Goal: Check status: Check status

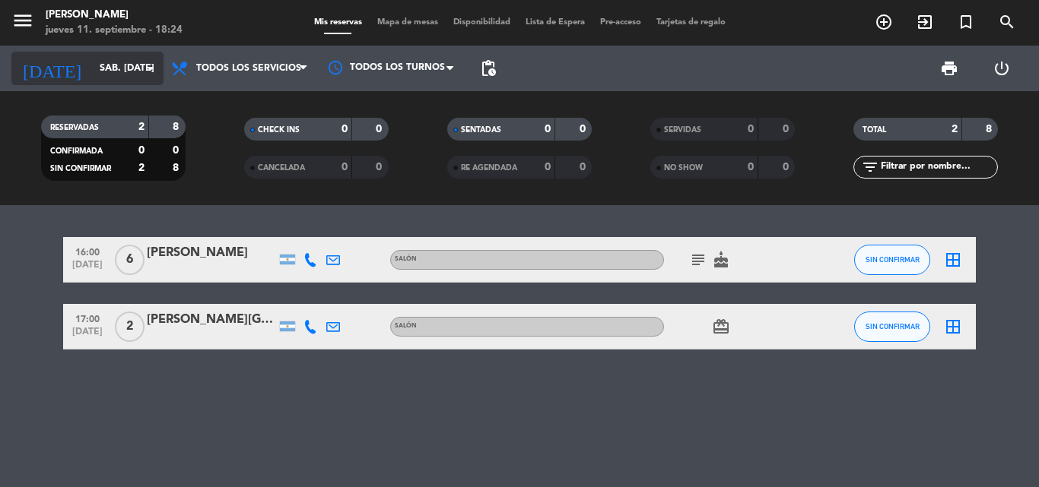
click at [147, 71] on icon "arrow_drop_down" at bounding box center [150, 68] width 18 height 18
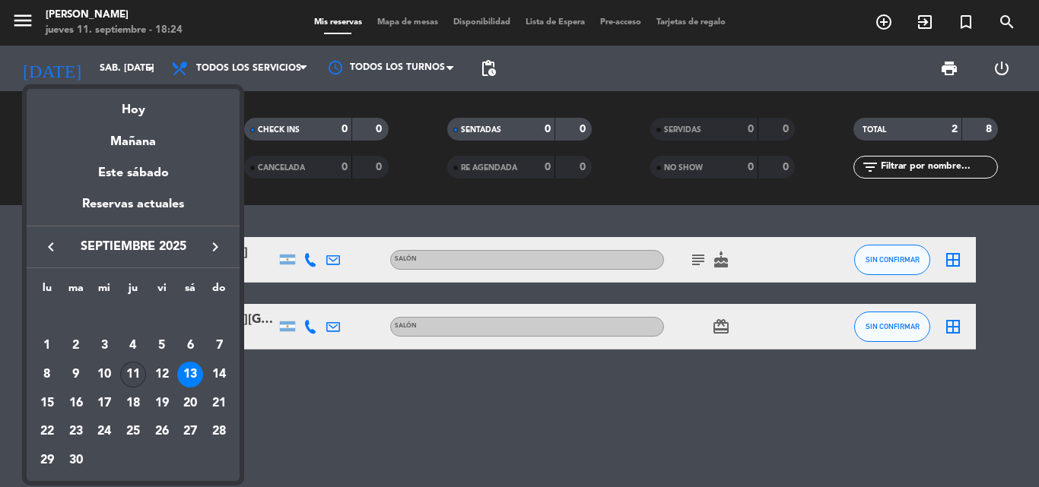
click at [143, 370] on div "11" at bounding box center [133, 375] width 26 height 26
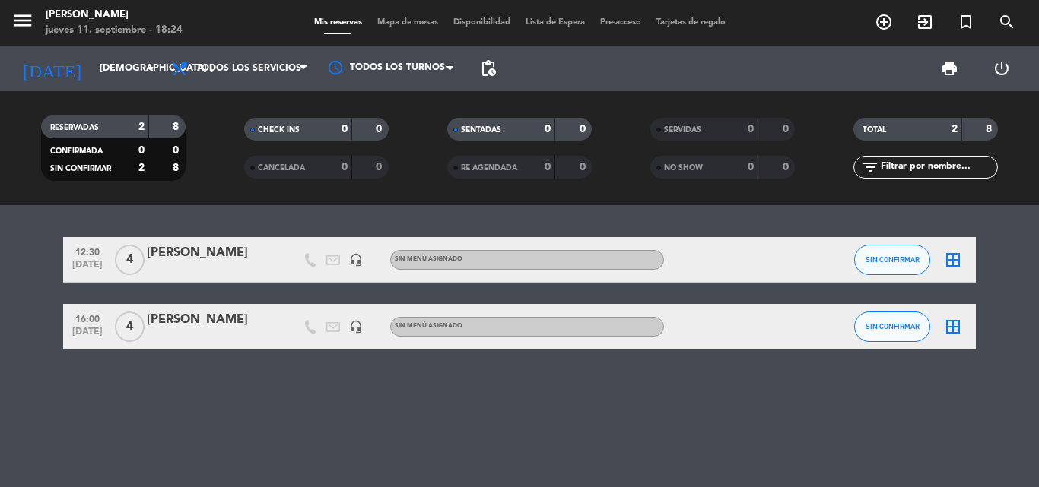
click at [14, 292] on bookings-row "12:30 [DATE] 4 [PERSON_NAME] headset_mic Sin menú asignado SIN CONFIRMAR border…" at bounding box center [519, 293] width 1039 height 113
click at [134, 71] on input "[DEMOGRAPHIC_DATA] [DATE]" at bounding box center [156, 68] width 128 height 26
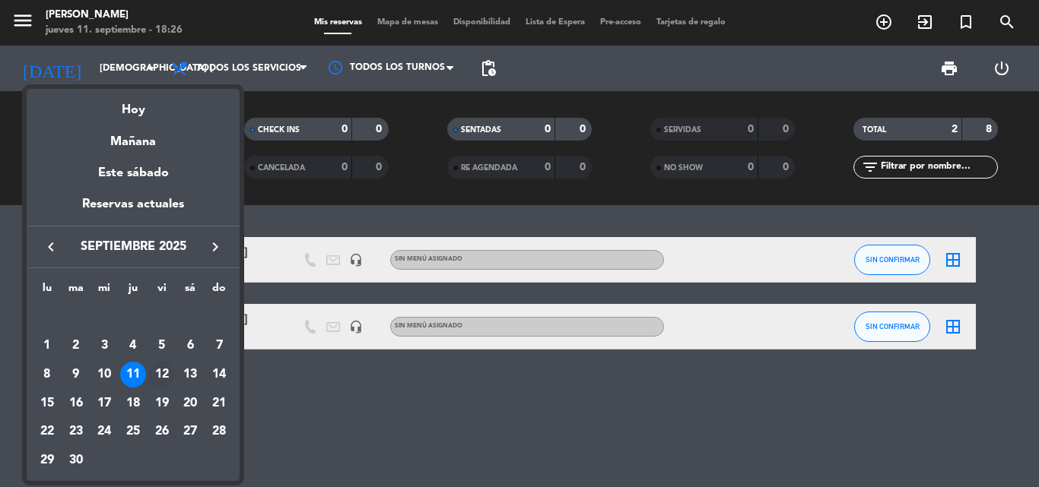
click at [157, 373] on div "12" at bounding box center [162, 375] width 26 height 26
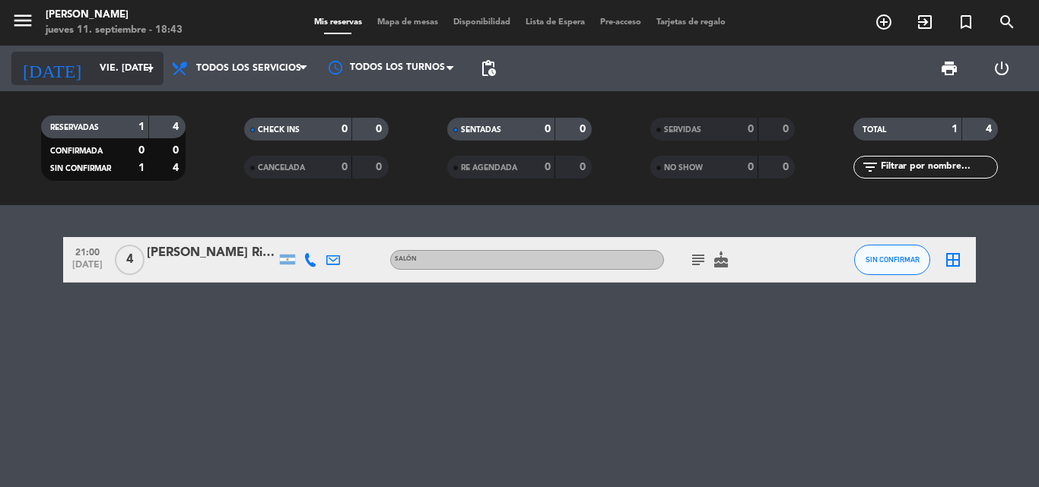
click at [153, 65] on icon "arrow_drop_down" at bounding box center [150, 68] width 18 height 18
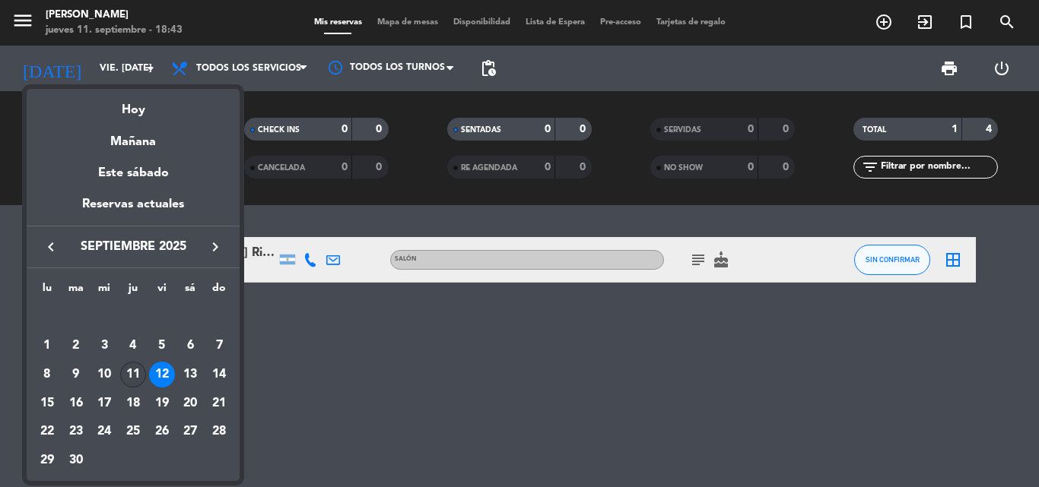
click at [128, 376] on div "11" at bounding box center [133, 375] width 26 height 26
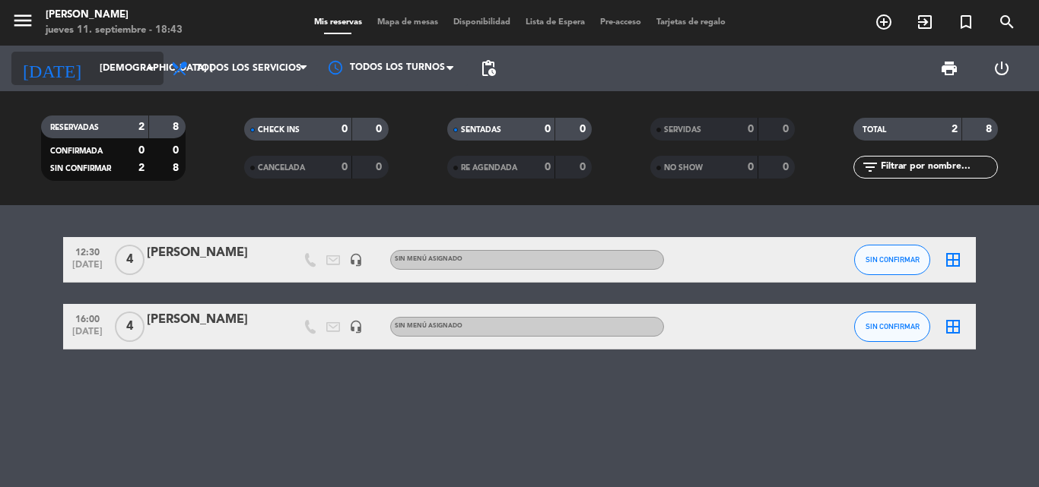
click at [118, 82] on div "[DATE] [DEMOGRAPHIC_DATA] [DATE] arrow_drop_down" at bounding box center [87, 68] width 152 height 33
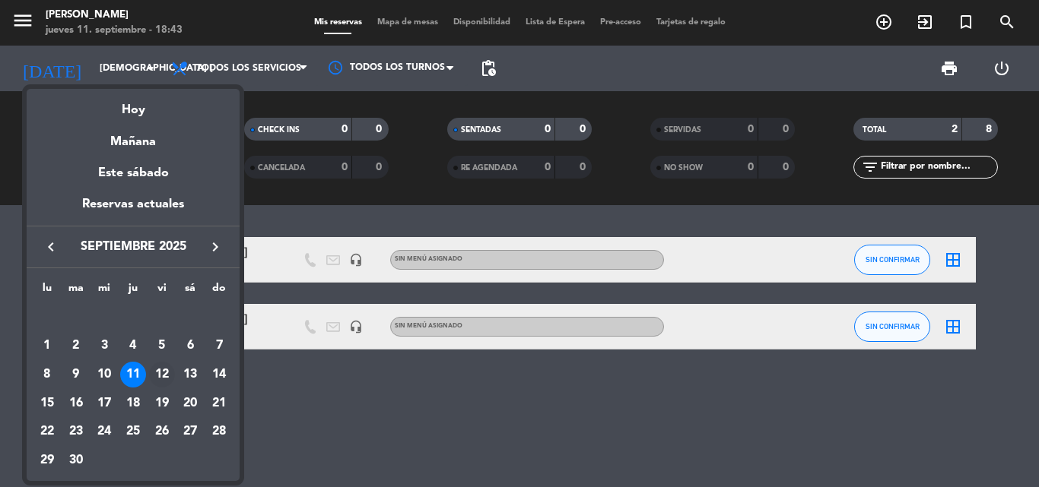
click at [159, 369] on div "12" at bounding box center [162, 375] width 26 height 26
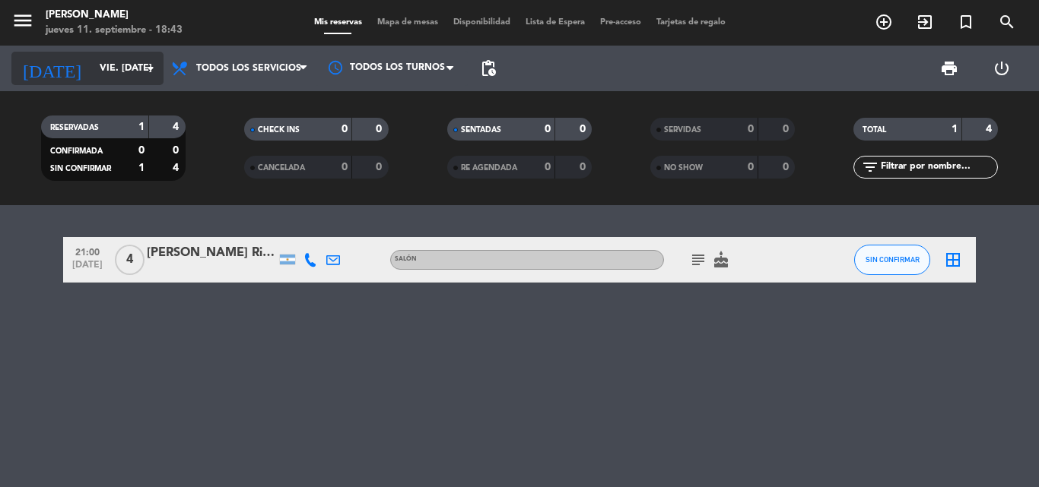
click at [124, 58] on input "vie. [DATE]" at bounding box center [156, 68] width 128 height 26
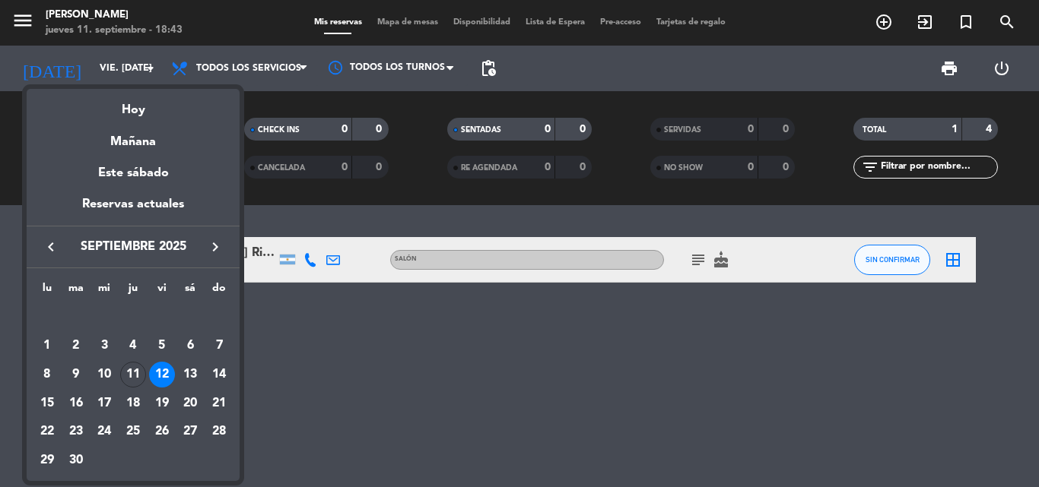
click at [198, 371] on div "13" at bounding box center [190, 375] width 26 height 26
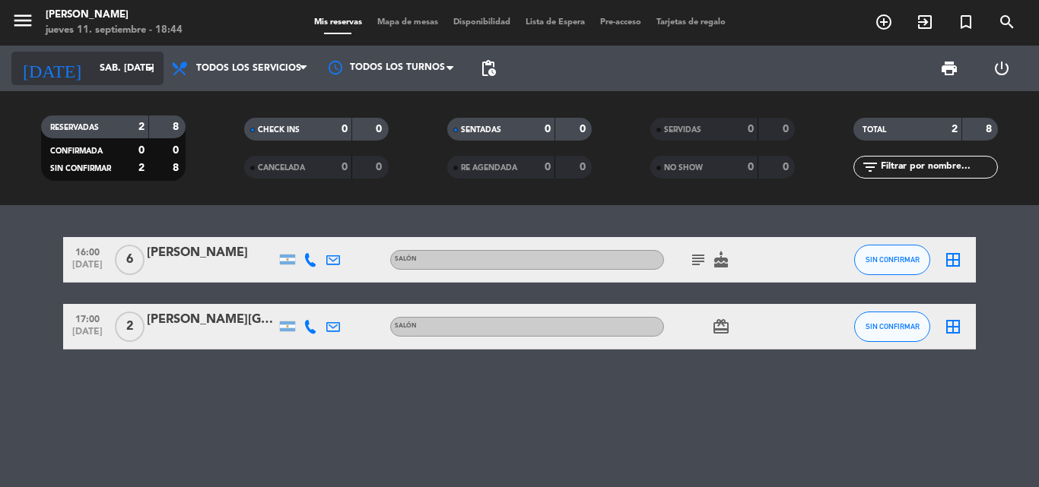
click at [121, 64] on input "sáb. [DATE]" at bounding box center [156, 68] width 128 height 26
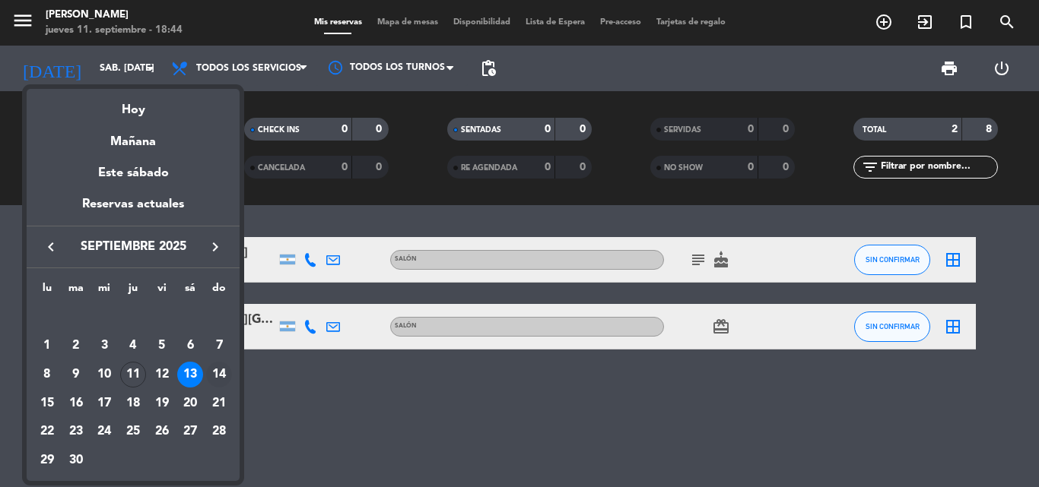
click at [222, 385] on div "14" at bounding box center [219, 375] width 26 height 26
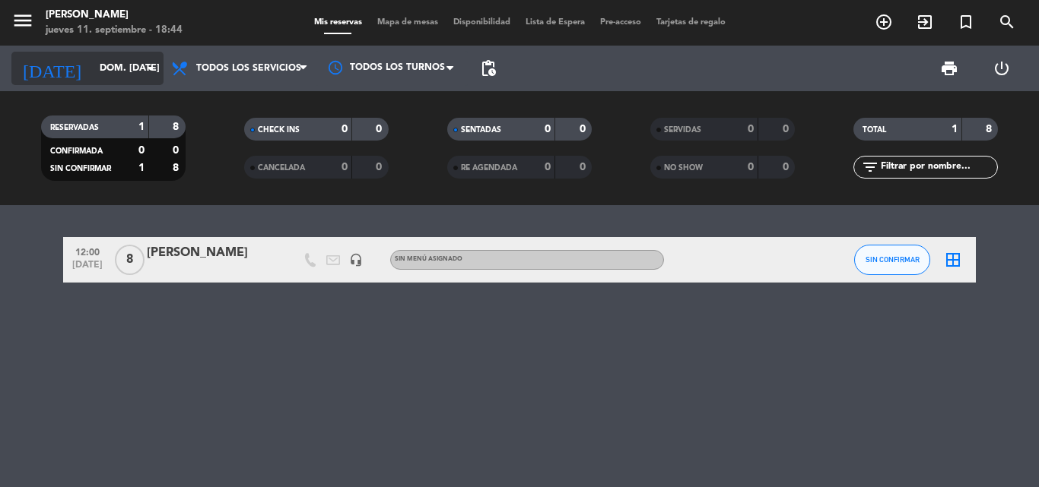
click at [125, 66] on input "dom. [DATE]" at bounding box center [156, 68] width 128 height 26
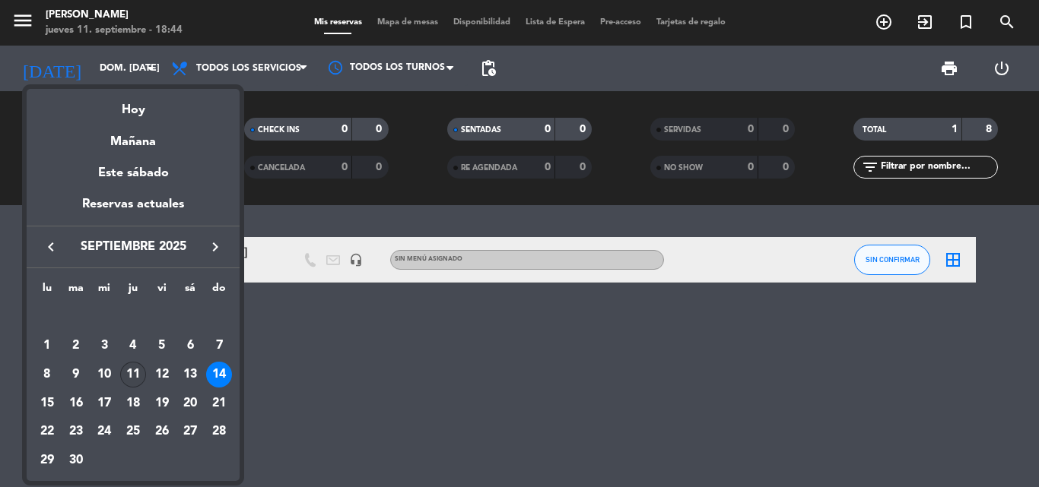
click at [133, 376] on div "11" at bounding box center [133, 375] width 26 height 26
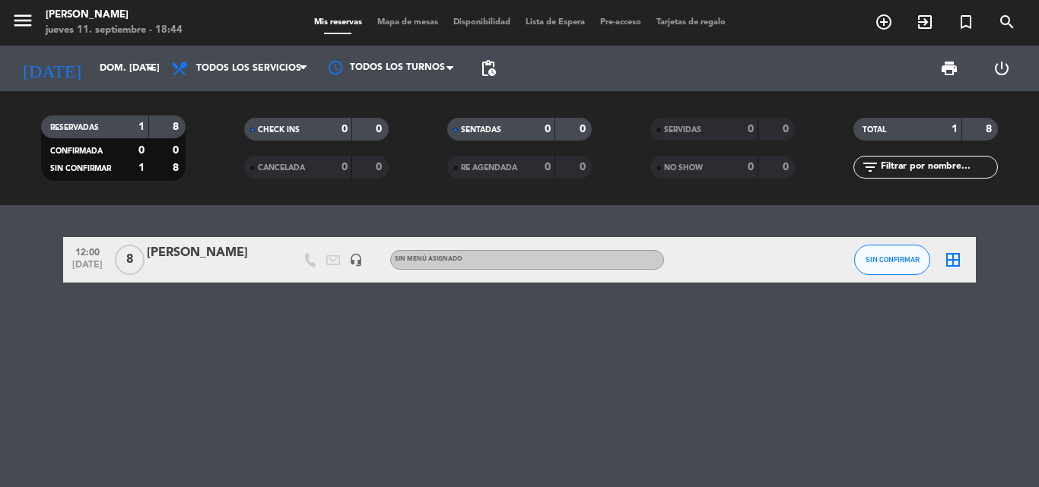
type input "[DEMOGRAPHIC_DATA] [DATE]"
